Goal: Find specific page/section: Find specific page/section

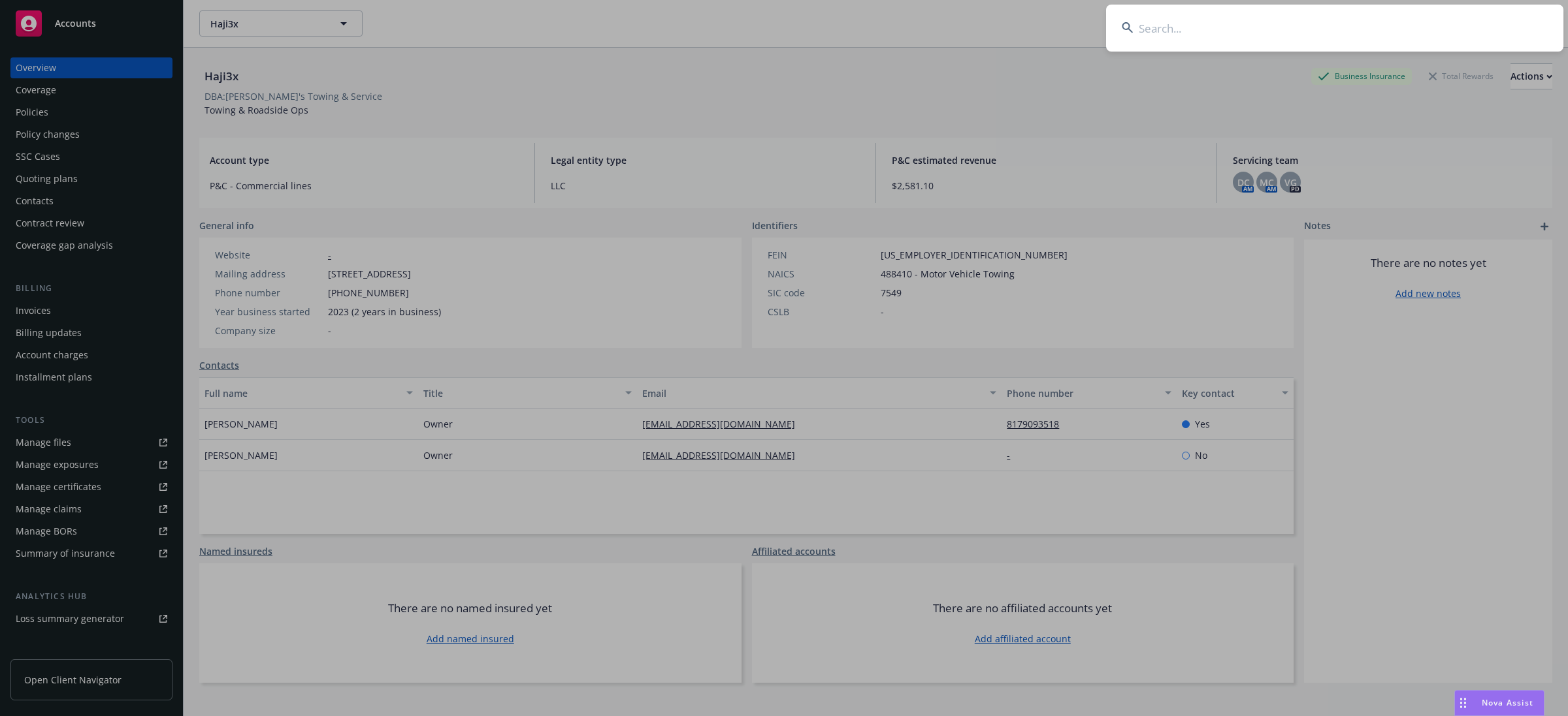
click at [1045, 18] on input at bounding box center [1334, 28] width 457 height 47
click at [1045, 27] on input at bounding box center [1334, 28] width 457 height 47
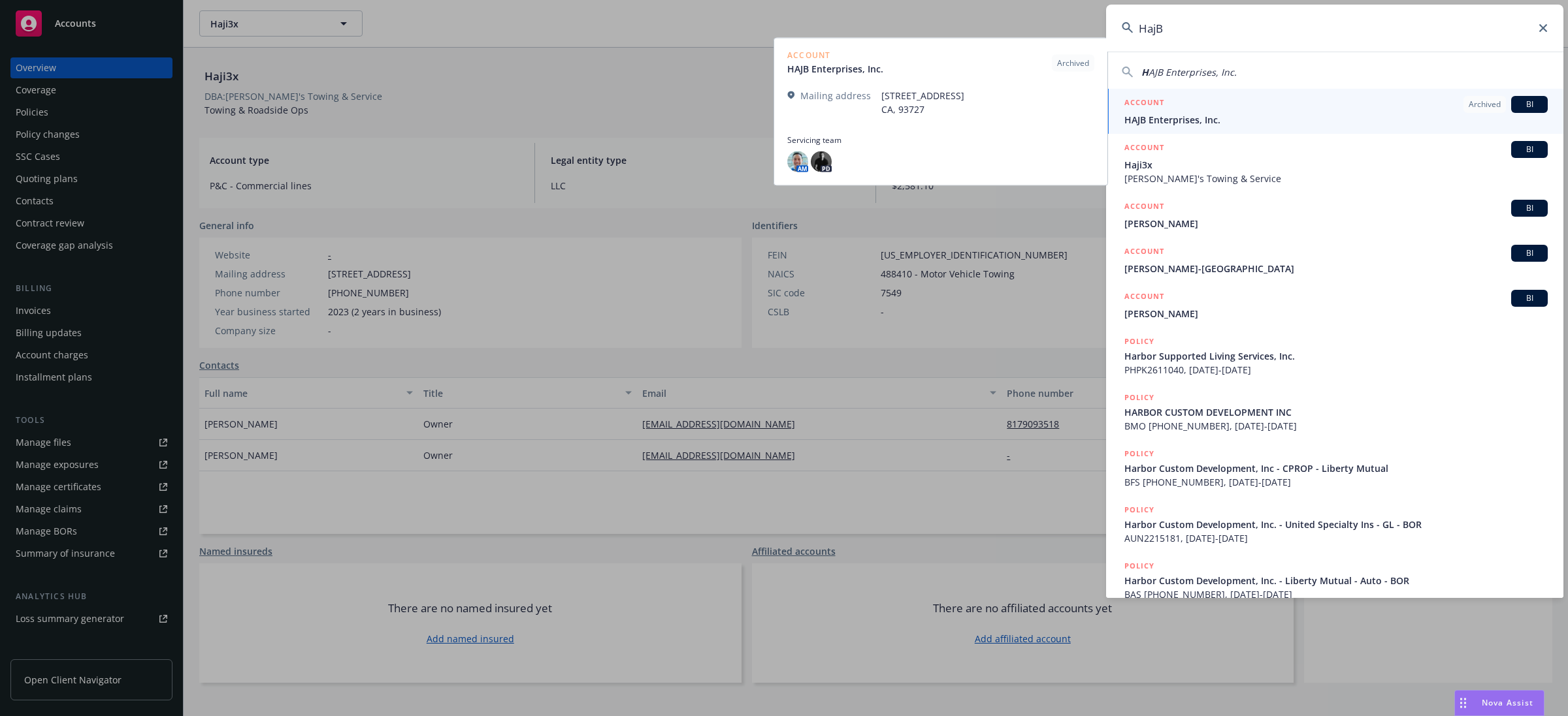
type input "HajB"
click at [1045, 114] on span "HAJB Enterprises, Inc." at bounding box center [1335, 120] width 423 height 14
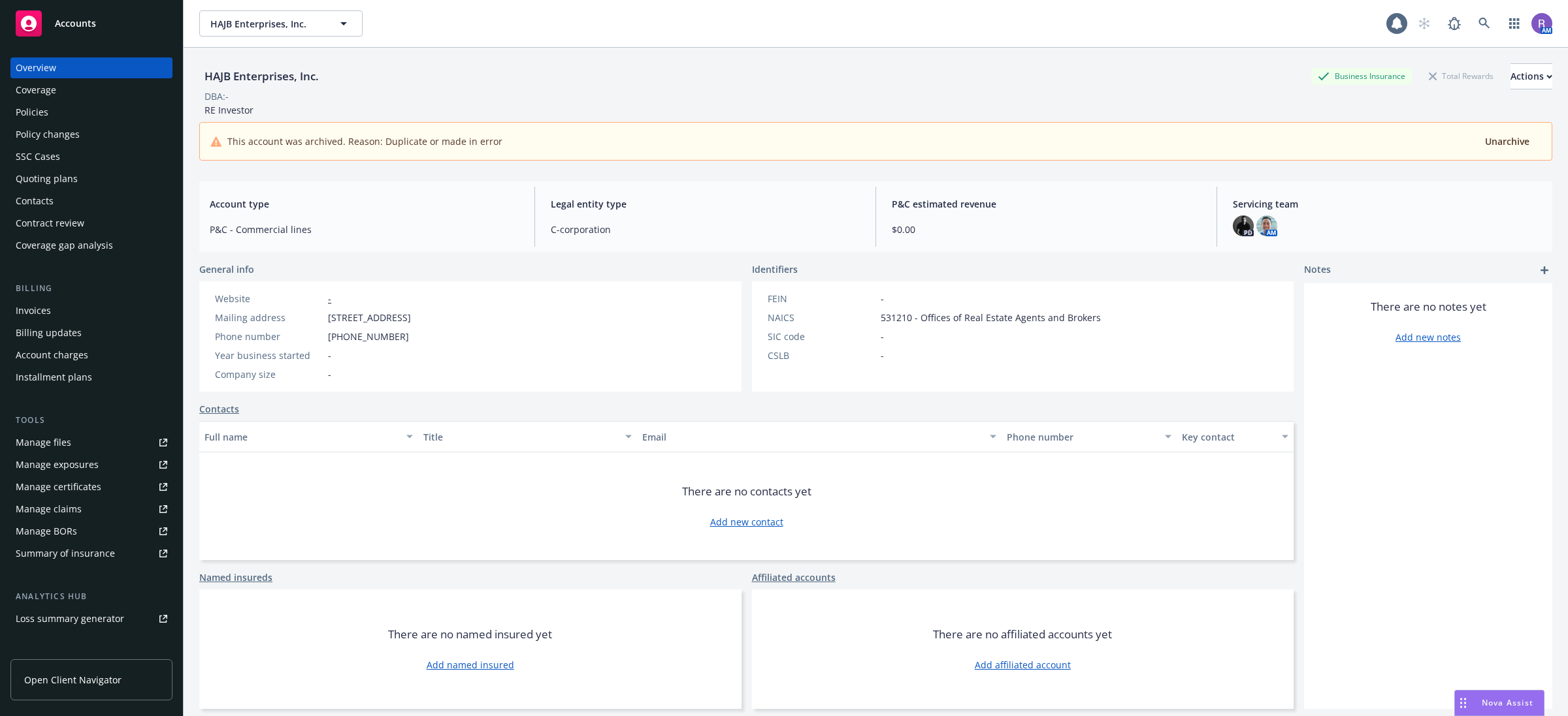
click at [746, 55] on div "HAJB Enterprises, Inc. Business Insurance Total Rewards Actions DBA: - RE Inves…" at bounding box center [875, 109] width 1353 height 123
